Goal: Transaction & Acquisition: Download file/media

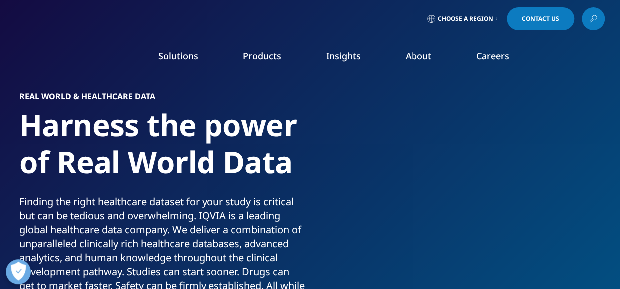
click at [594, 21] on icon at bounding box center [593, 18] width 8 height 13
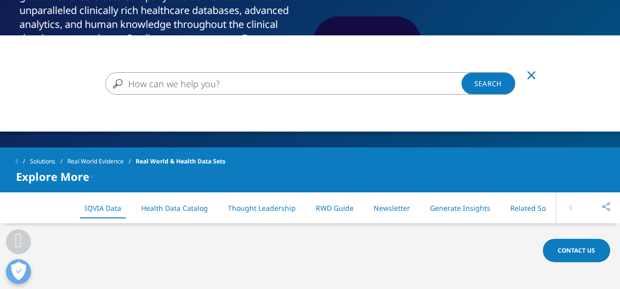
scroll to position [253, 0]
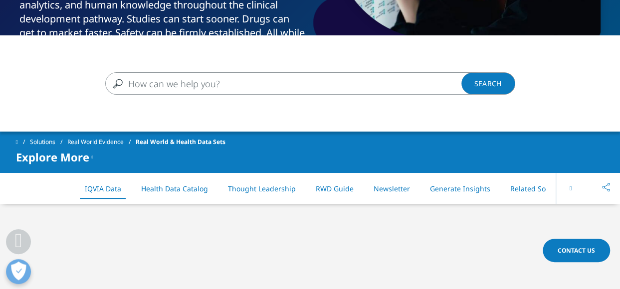
click at [443, 189] on div "Clear Search Loading" at bounding box center [310, 179] width 620 height 289
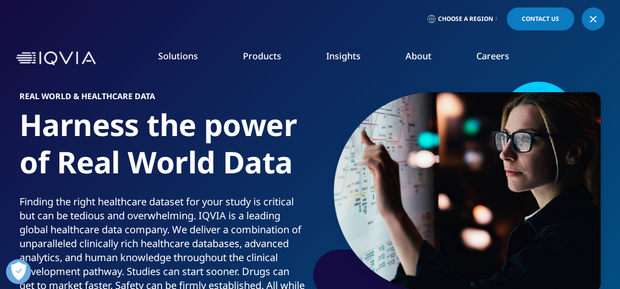
scroll to position [0, 0]
click at [301, 230] on link "READ MORE" at bounding box center [328, 231] width 87 height 8
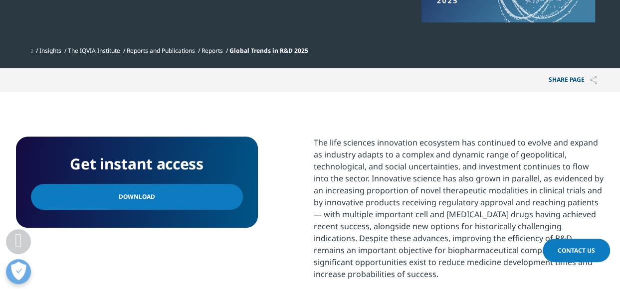
scroll to position [349, 0]
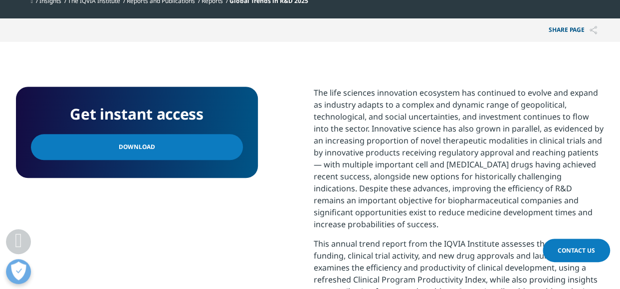
click at [141, 146] on span "Download" at bounding box center [137, 147] width 36 height 11
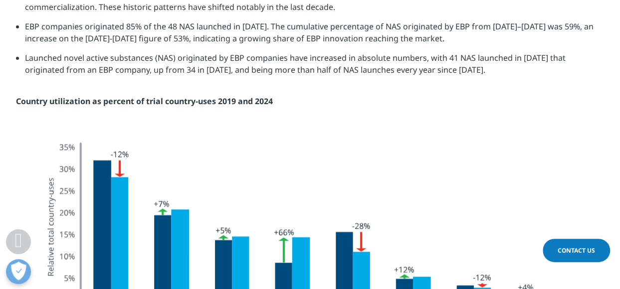
scroll to position [2394, 0]
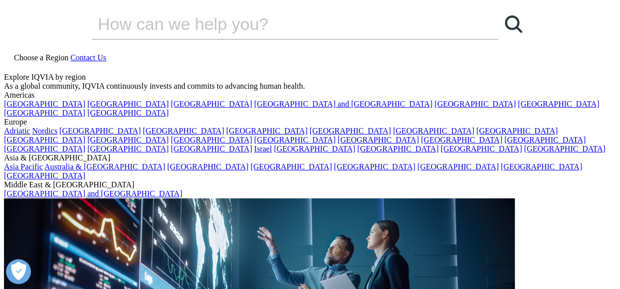
click at [12, 62] on icon at bounding box center [8, 66] width 8 height 8
click at [226, 39] on input "Search" at bounding box center [281, 24] width 378 height 30
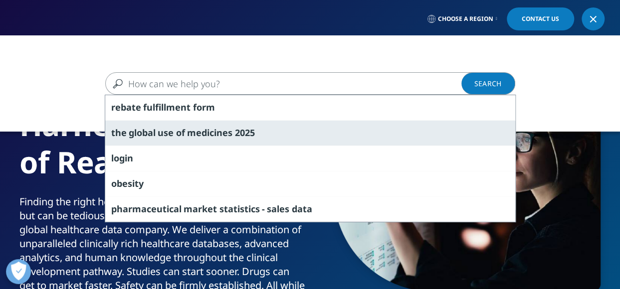
click at [174, 134] on div "the global use of medicines 2025" at bounding box center [310, 132] width 410 height 25
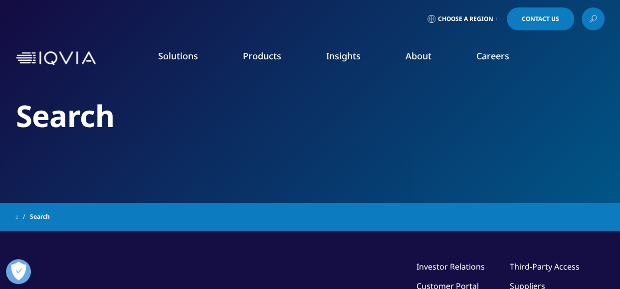
type input "the global use of medicines 2025"
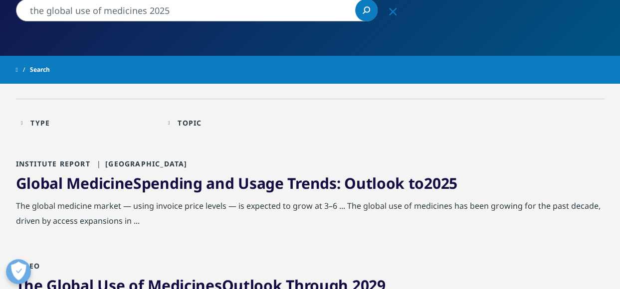
scroll to position [150, 0]
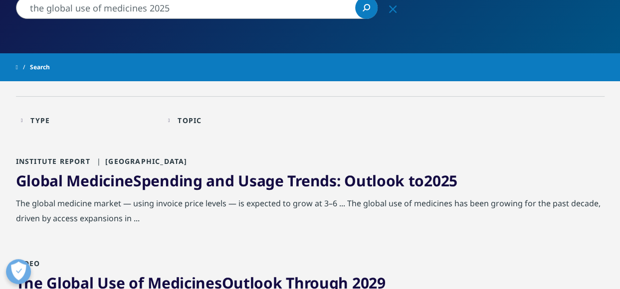
click at [97, 180] on span "Medicine" at bounding box center [99, 181] width 67 height 20
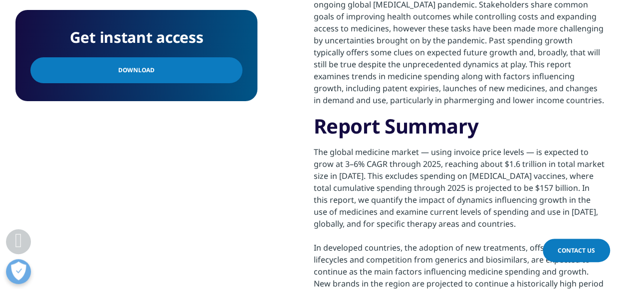
scroll to position [599, 0]
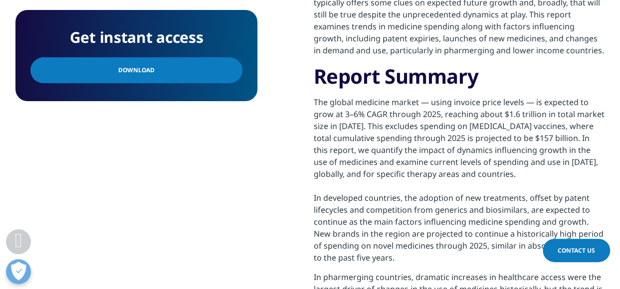
click at [130, 78] on link "Download" at bounding box center [136, 70] width 212 height 26
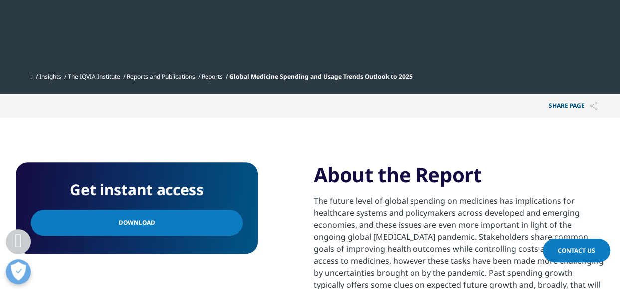
scroll to position [299, 0]
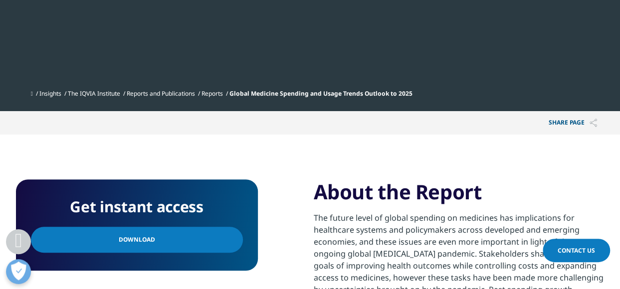
click at [305, 95] on span "Global Medicine Spending and Usage Trends Outlook to 2025" at bounding box center [320, 93] width 183 height 8
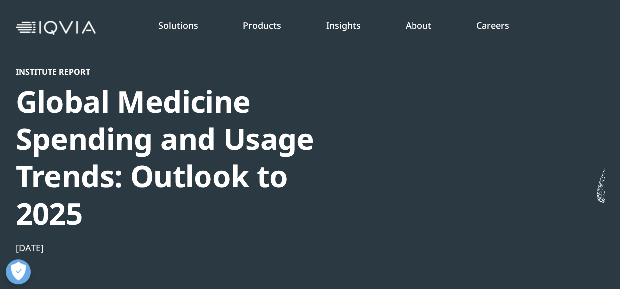
scroll to position [100, 0]
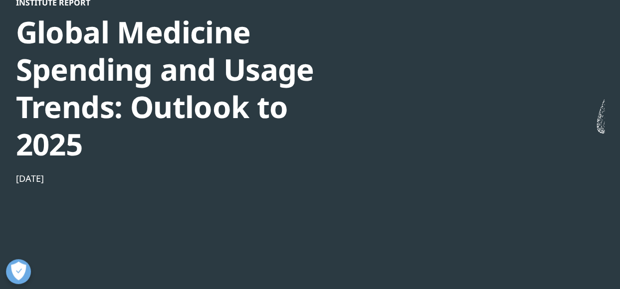
click at [75, 82] on div "Global Medicine Spending and Usage Trends: Outlook to 2025" at bounding box center [187, 88] width 342 height 150
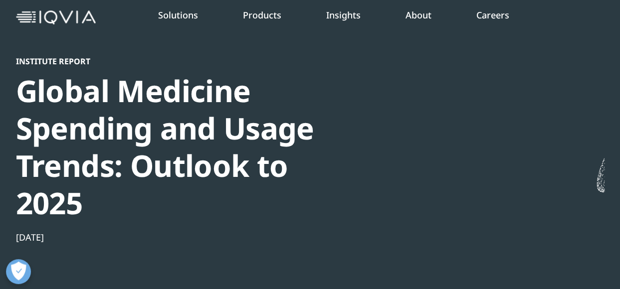
scroll to position [0, 0]
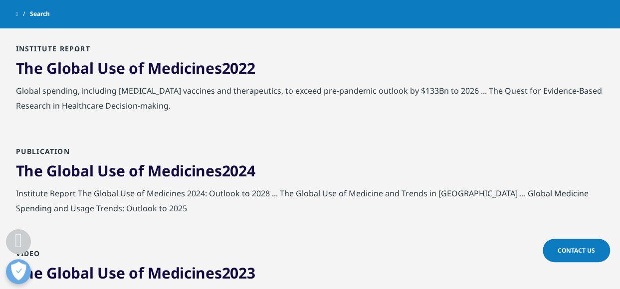
scroll to position [798, 0]
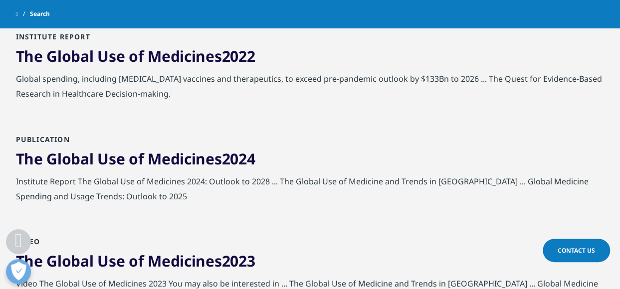
click at [134, 148] on span "of" at bounding box center [136, 158] width 15 height 20
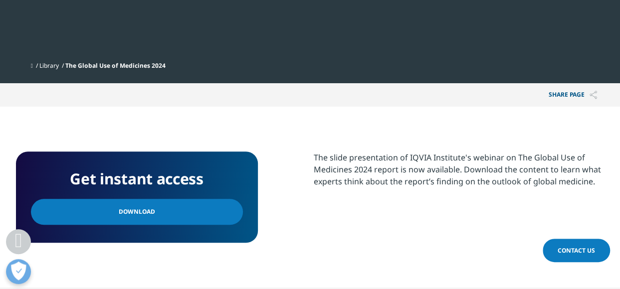
scroll to position [249, 0]
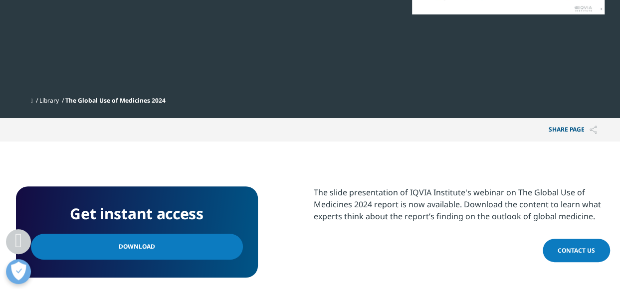
click at [162, 253] on link "Download" at bounding box center [137, 247] width 212 height 26
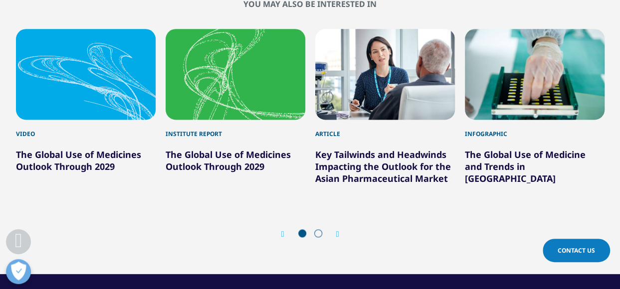
scroll to position [599, 0]
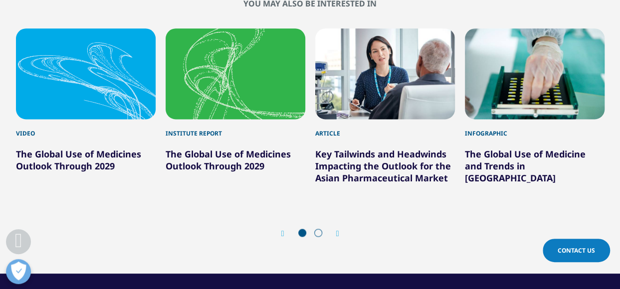
click at [214, 165] on link "The Global Use of Medicines Outlook Through 2029" at bounding box center [228, 160] width 125 height 24
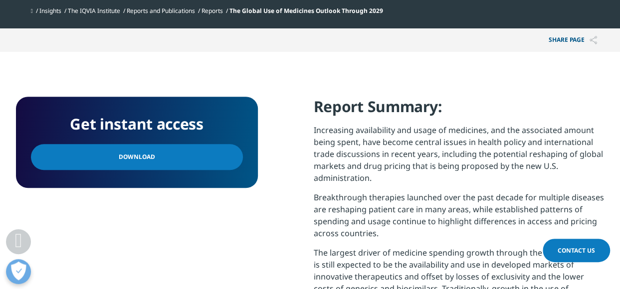
scroll to position [399, 0]
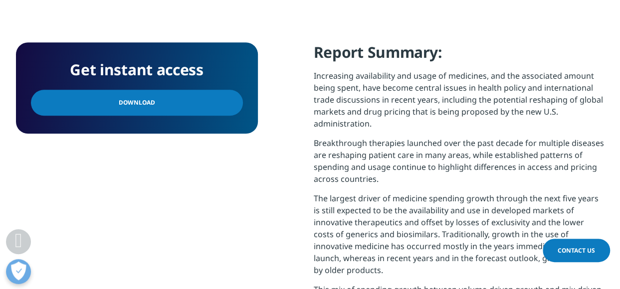
click at [125, 105] on span "Download" at bounding box center [137, 102] width 36 height 11
